Goal: Navigation & Orientation: Find specific page/section

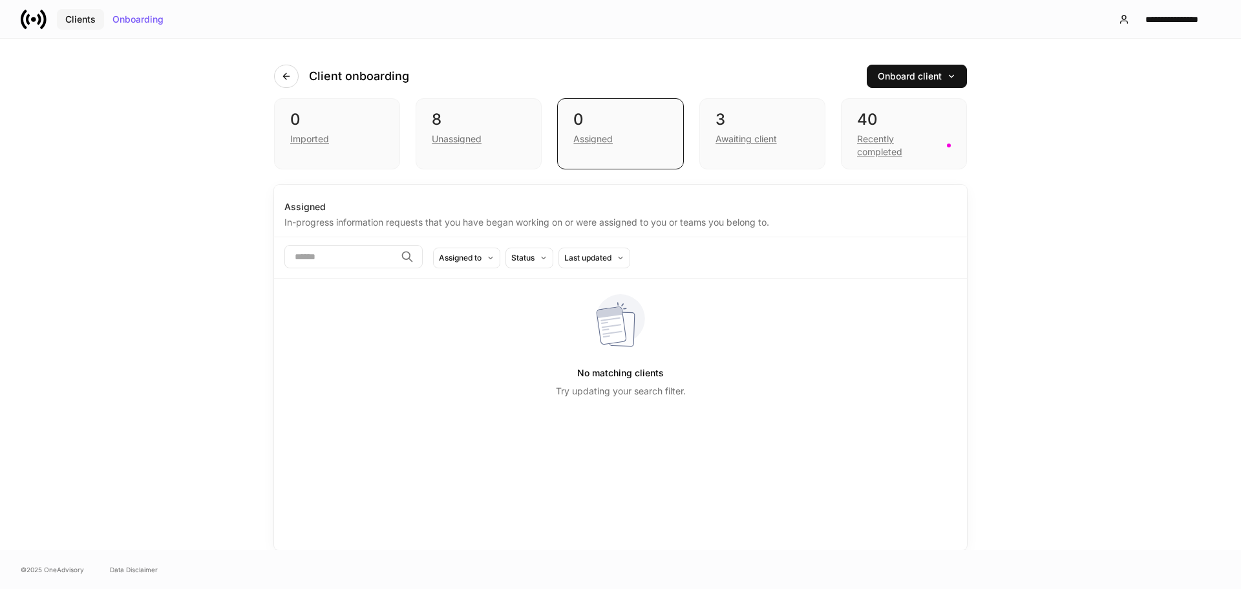
click at [80, 18] on div "Clients" at bounding box center [80, 19] width 30 height 9
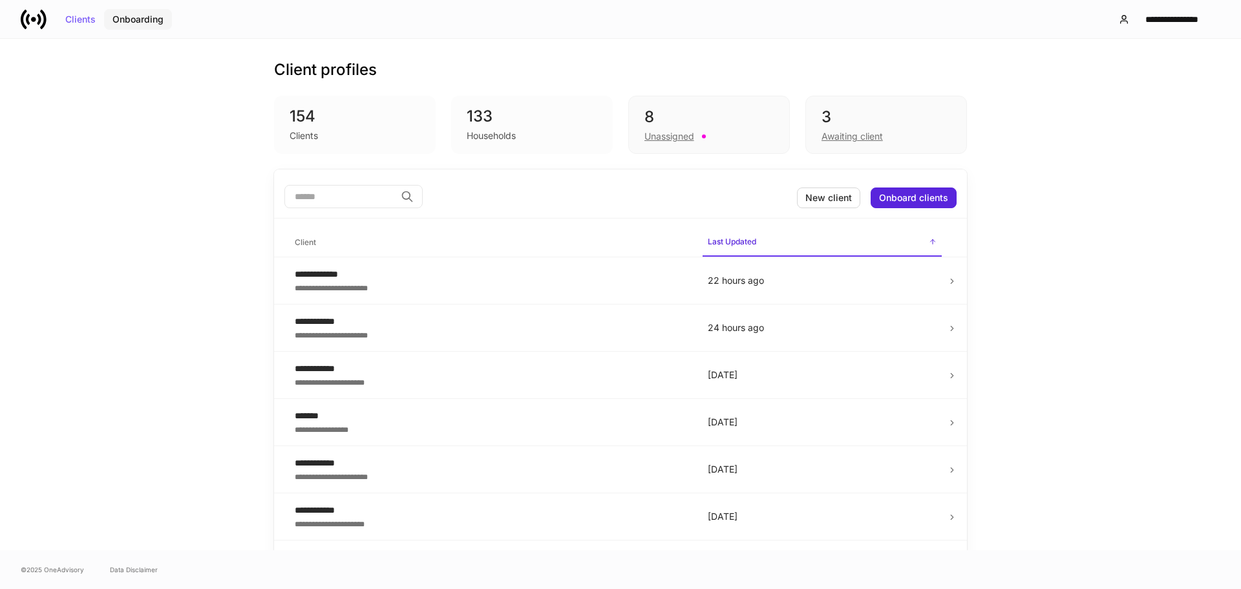
click at [140, 19] on div "Onboarding" at bounding box center [138, 19] width 51 height 9
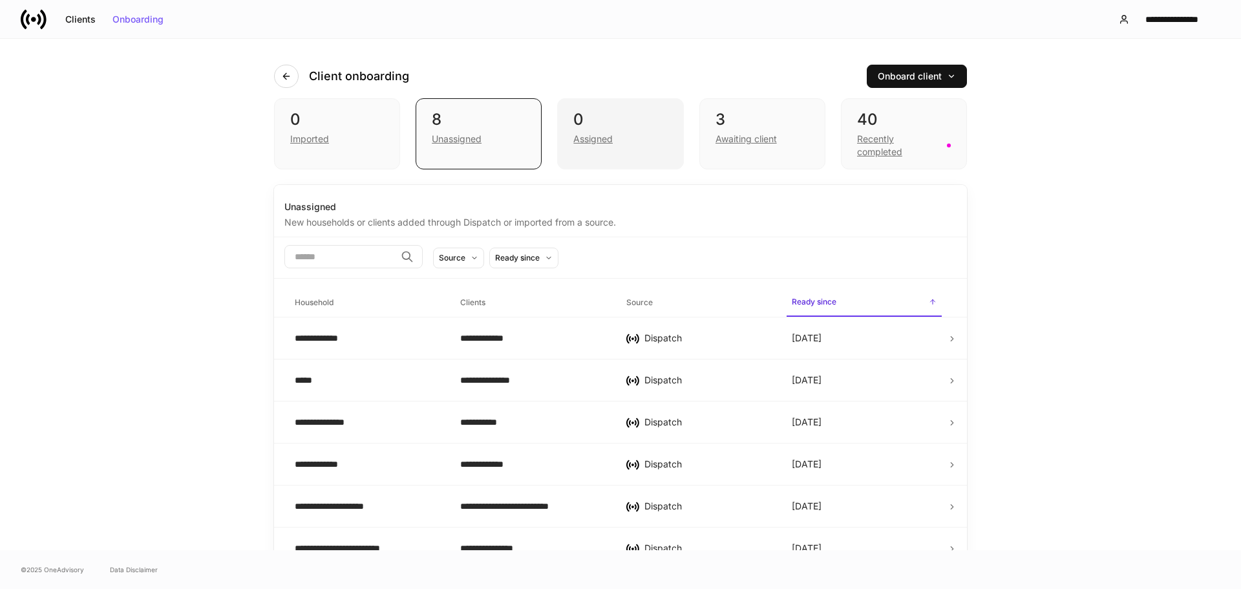
click at [636, 140] on div "Assigned" at bounding box center [621, 138] width 94 height 16
